Goal: Task Accomplishment & Management: Manage account settings

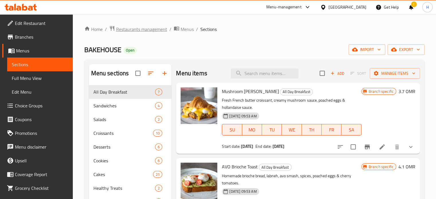
click at [151, 28] on span "Restaurants management" at bounding box center [141, 29] width 51 height 7
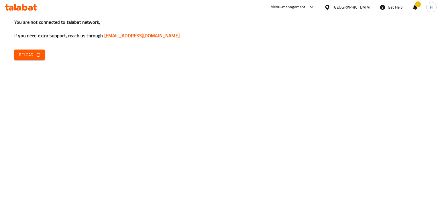
click at [39, 58] on span "Reload" at bounding box center [29, 54] width 21 height 7
click at [28, 54] on span "Reload" at bounding box center [29, 54] width 21 height 7
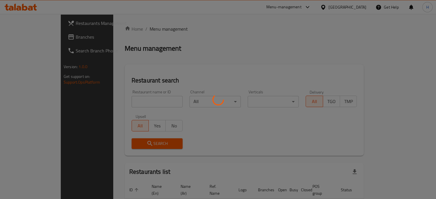
scroll to position [19, 0]
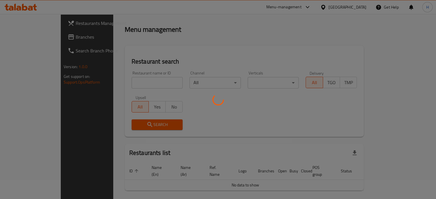
click at [125, 83] on div at bounding box center [218, 99] width 436 height 199
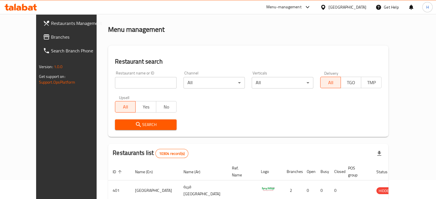
click at [126, 84] on input "search" at bounding box center [146, 82] width 62 height 11
type input "dar al maha"
click at [134, 125] on span "Search" at bounding box center [145, 124] width 52 height 7
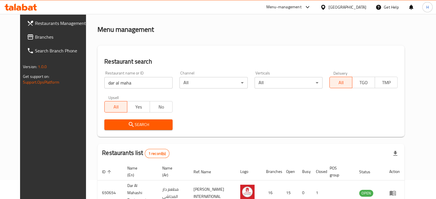
click at [153, 126] on span "Search" at bounding box center [138, 124] width 59 height 7
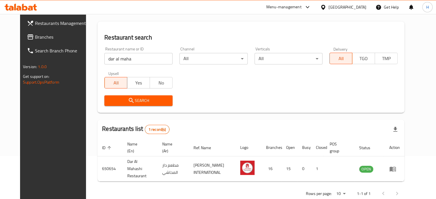
scroll to position [52, 0]
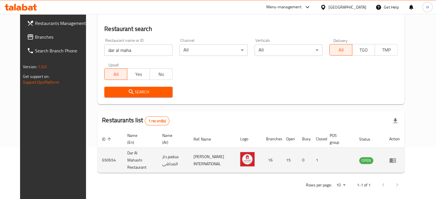
click at [404, 160] on td "enhanced table" at bounding box center [394, 160] width 20 height 25
click at [395, 159] on icon "enhanced table" at bounding box center [392, 160] width 6 height 5
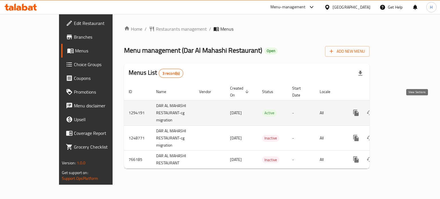
click at [401, 109] on icon "enhanced table" at bounding box center [397, 112] width 7 height 7
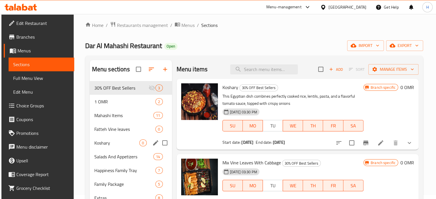
scroll to position [4, 0]
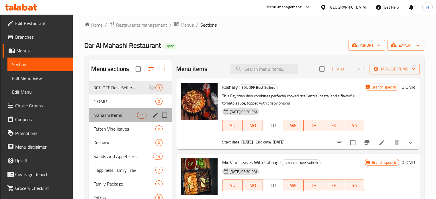
click at [134, 111] on div "Mahashi Items 11" at bounding box center [130, 115] width 82 height 14
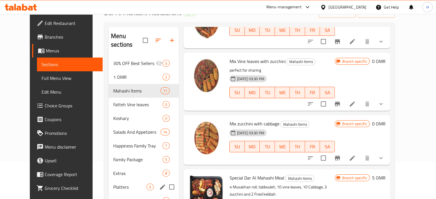
scroll to position [80, 0]
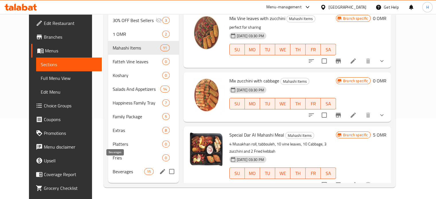
click at [119, 168] on span "Beverages" at bounding box center [129, 171] width 32 height 7
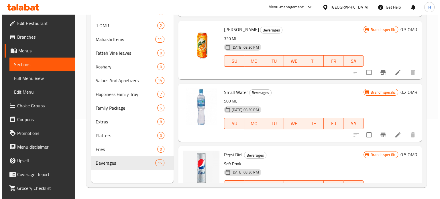
scroll to position [80, 0]
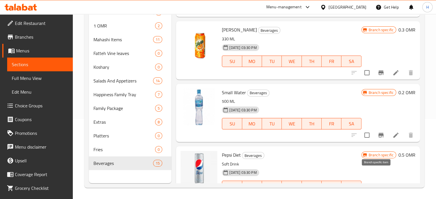
click at [377, 194] on icon "Branch-specific-item" at bounding box center [380, 197] width 7 height 7
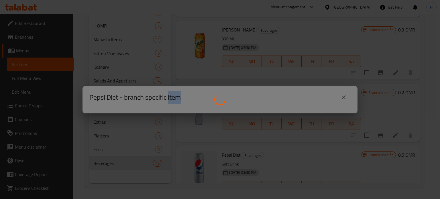
click at [376, 177] on div at bounding box center [220, 99] width 440 height 199
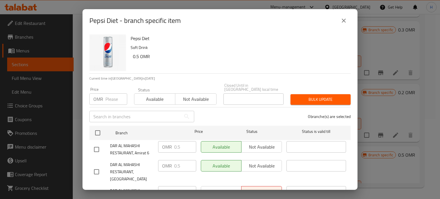
click at [396, 79] on div "Pepsi Diet - branch specific item Pepsi Diet Soft Drink 0.5 OMR Current time in…" at bounding box center [220, 99] width 440 height 199
click at [349, 18] on button "close" at bounding box center [344, 21] width 14 height 14
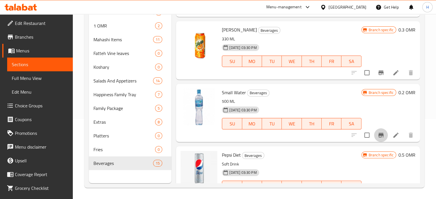
click at [378, 133] on icon "Branch-specific-item" at bounding box center [380, 135] width 5 height 5
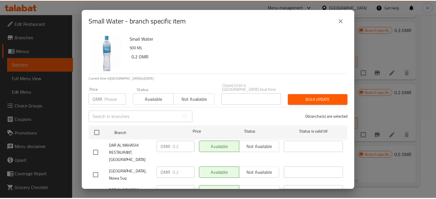
scroll to position [7, 0]
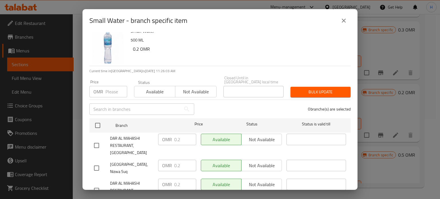
click at [408, 91] on div "Small Water - branch specific item Small Water 500 ML 0.2 OMR Current time in O…" at bounding box center [220, 99] width 440 height 199
click at [345, 21] on icon "close" at bounding box center [343, 20] width 7 height 7
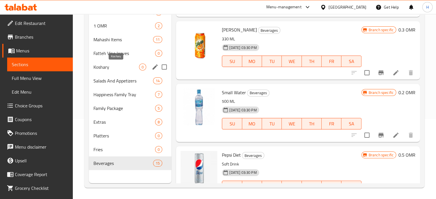
scroll to position [0, 0]
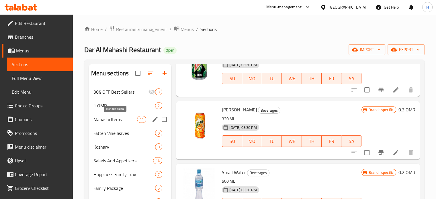
click at [130, 121] on span "Mahashi Items" at bounding box center [115, 119] width 44 height 7
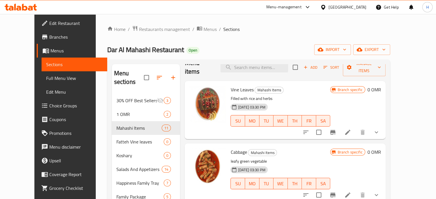
scroll to position [11, 0]
click at [335, 129] on icon "Branch-specific-item" at bounding box center [332, 131] width 5 height 5
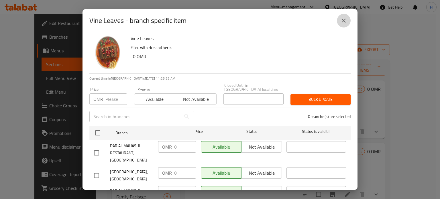
click at [342, 23] on icon "close" at bounding box center [343, 20] width 7 height 7
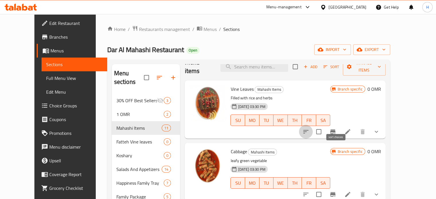
click at [309, 128] on icon "sort-choices" at bounding box center [305, 131] width 7 height 7
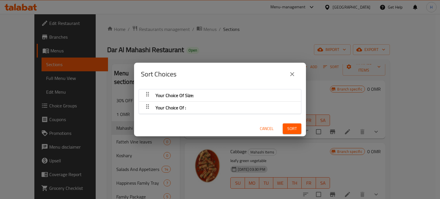
click at [292, 72] on icon "close" at bounding box center [292, 74] width 7 height 7
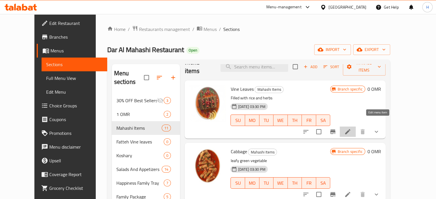
click at [351, 128] on icon at bounding box center [347, 131] width 7 height 7
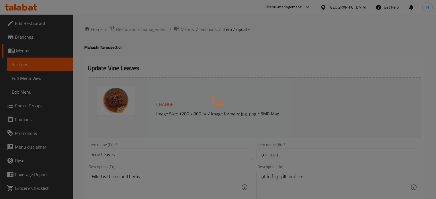
type input "إختيارك من الحجم:"
type input "1"
type input "إختيارك من :"
type input "1"
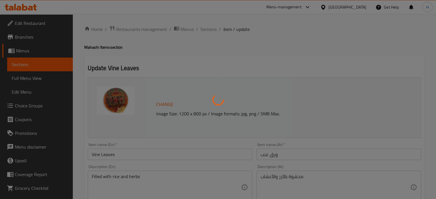
type input "1"
